Goal: Information Seeking & Learning: Learn about a topic

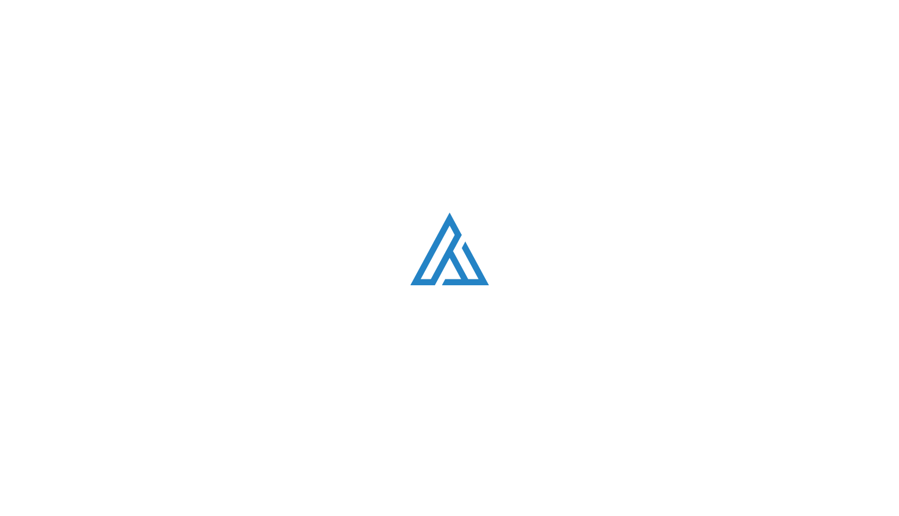
scroll to position [3240, 0]
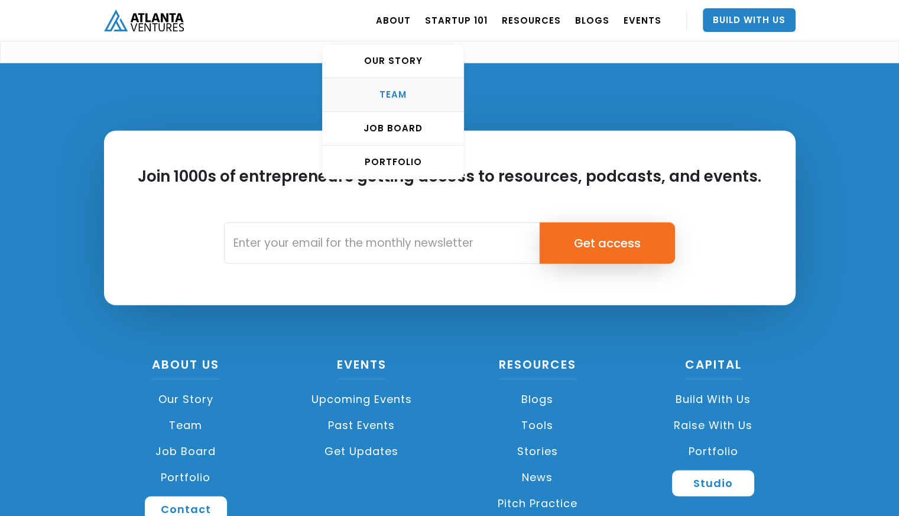
click at [430, 92] on div "TEAM" at bounding box center [393, 95] width 141 height 12
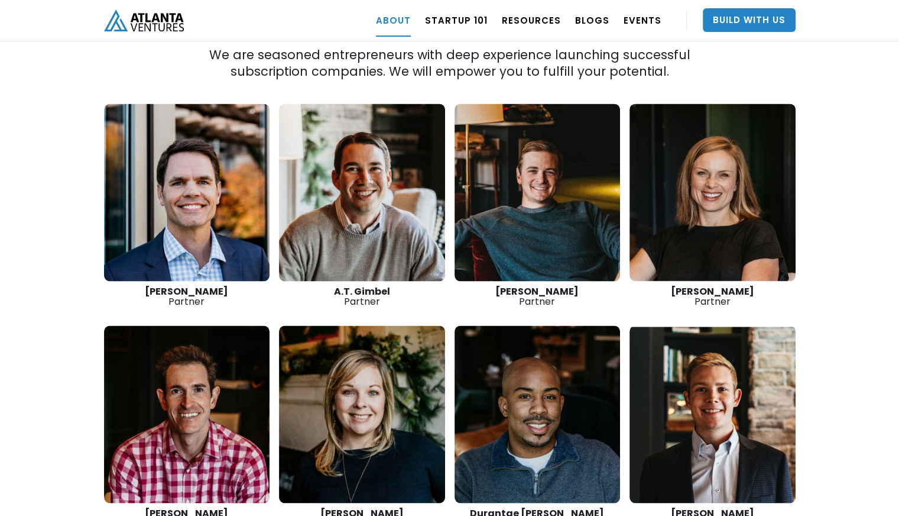
scroll to position [1670, 0]
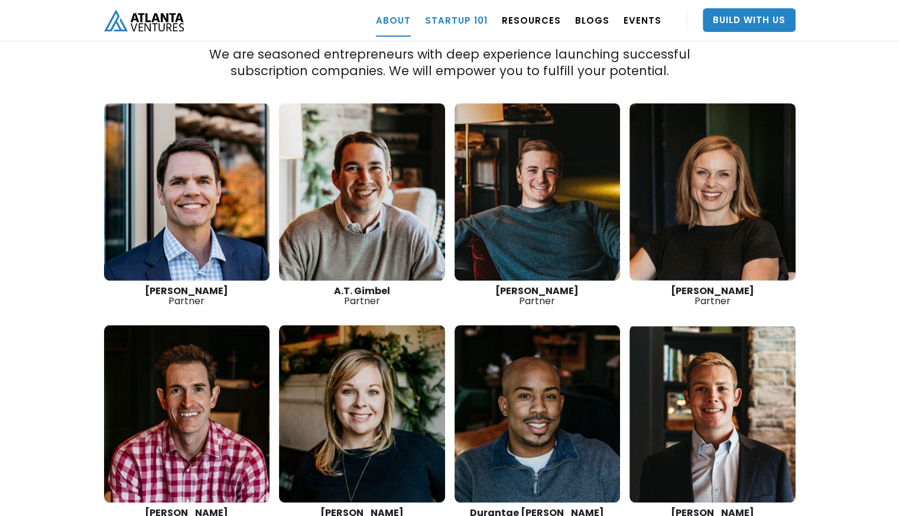
click at [472, 22] on link "Startup 101" at bounding box center [456, 20] width 63 height 33
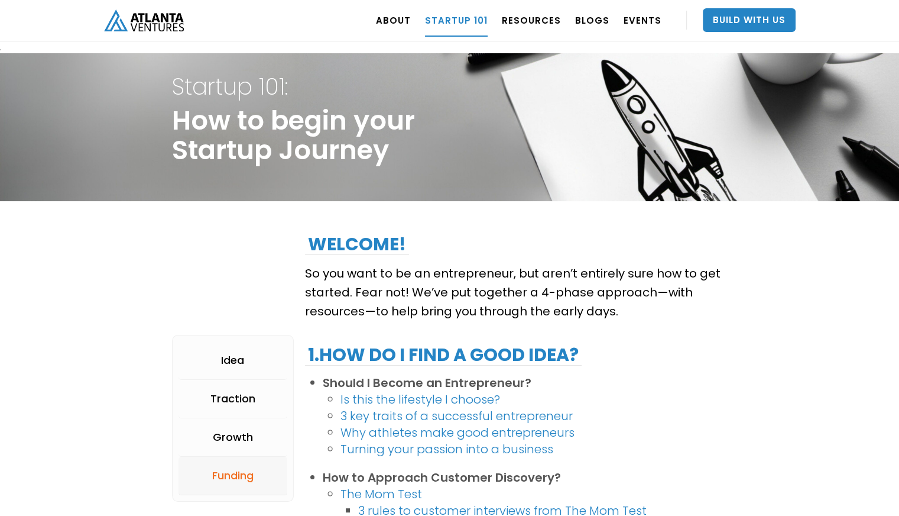
click at [251, 474] on div "Funding" at bounding box center [232, 475] width 41 height 12
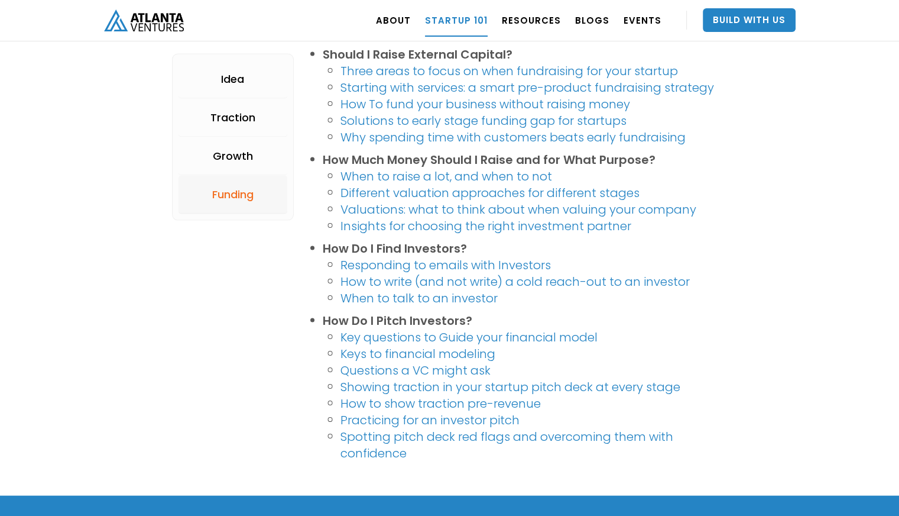
scroll to position [2288, 0]
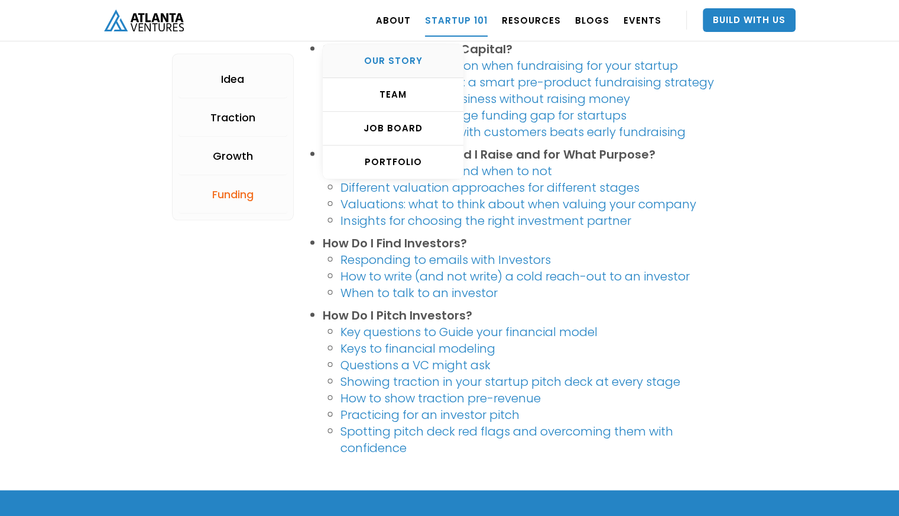
click at [416, 62] on div "OUR STORY" at bounding box center [393, 61] width 141 height 12
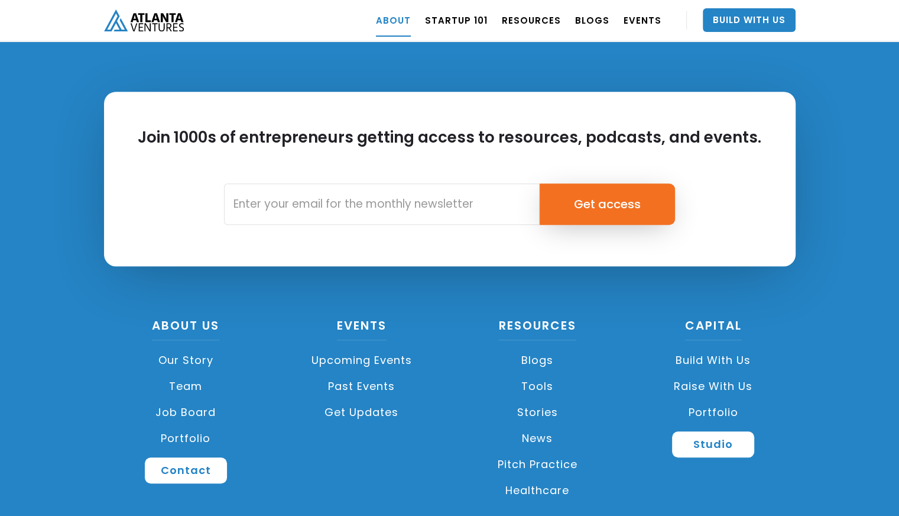
scroll to position [5246, 0]
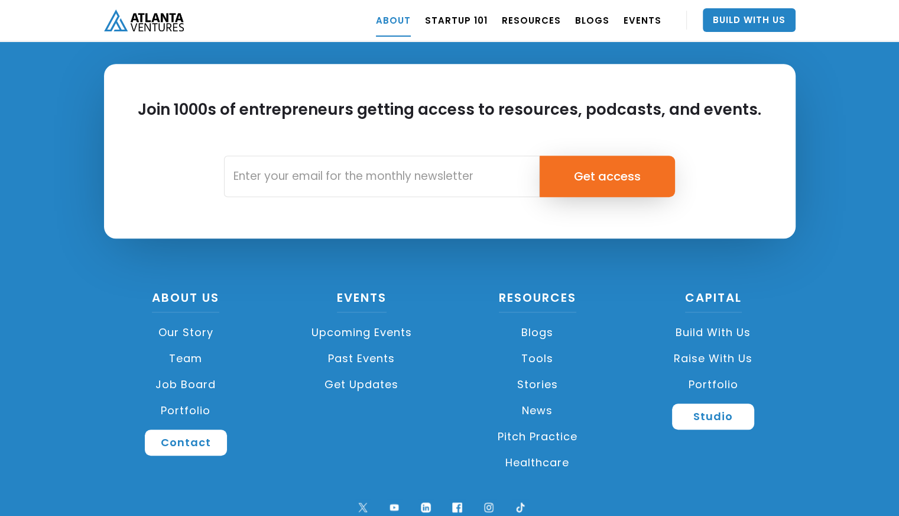
click at [353, 319] on link "Upcoming Events" at bounding box center [362, 332] width 164 height 26
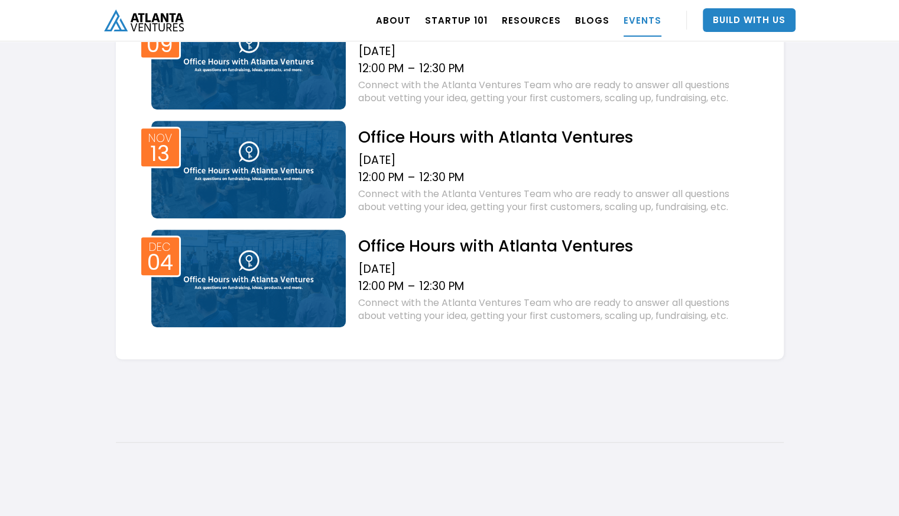
scroll to position [992, 0]
